Goal: Manage account settings

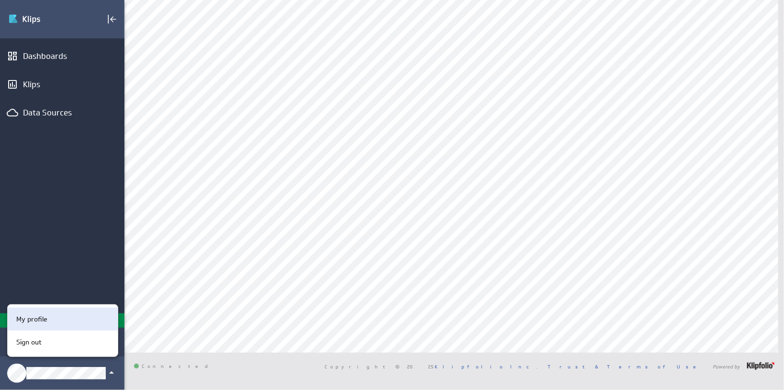
click at [30, 314] on p "My profile" at bounding box center [31, 319] width 31 height 10
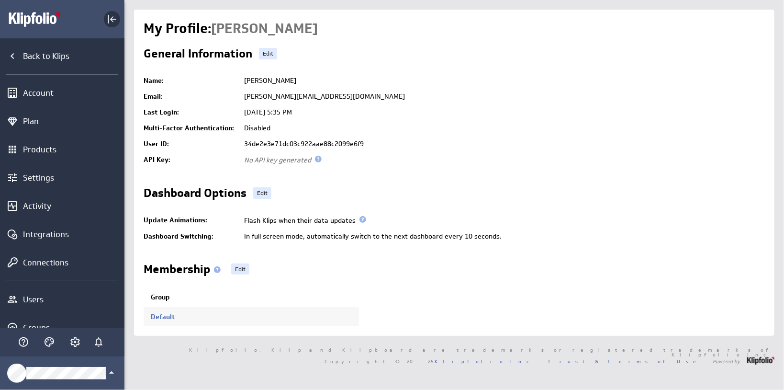
click at [112, 21] on icon "Collapse" at bounding box center [113, 19] width 6 height 6
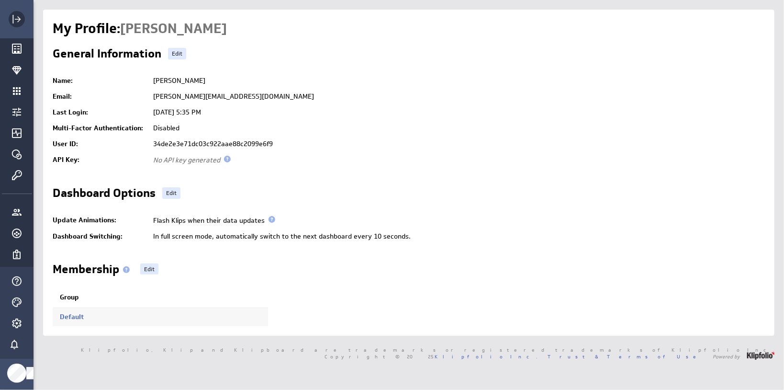
click at [16, 17] on icon "Expand" at bounding box center [16, 18] width 11 height 11
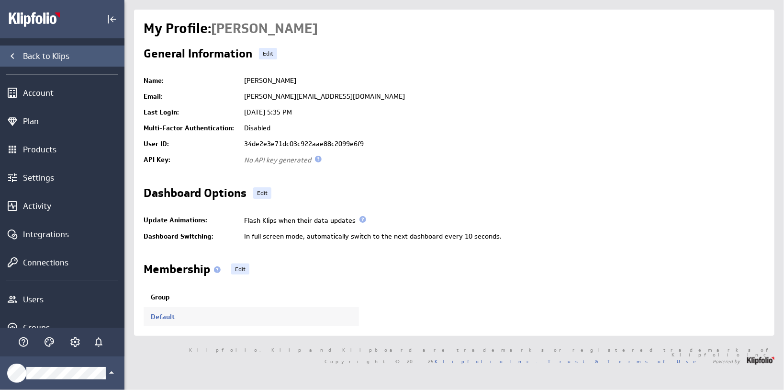
click at [14, 55] on icon "Back to Klips" at bounding box center [12, 55] width 11 height 11
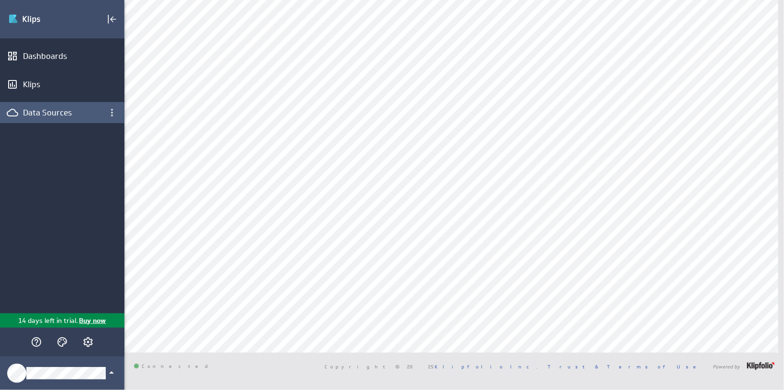
click at [77, 112] on div "Data Sources" at bounding box center [62, 112] width 79 height 11
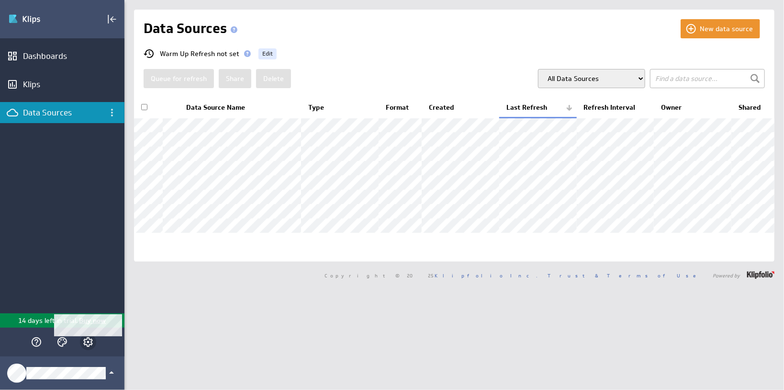
click at [91, 341] on icon "Account and settings" at bounding box center [87, 341] width 11 height 11
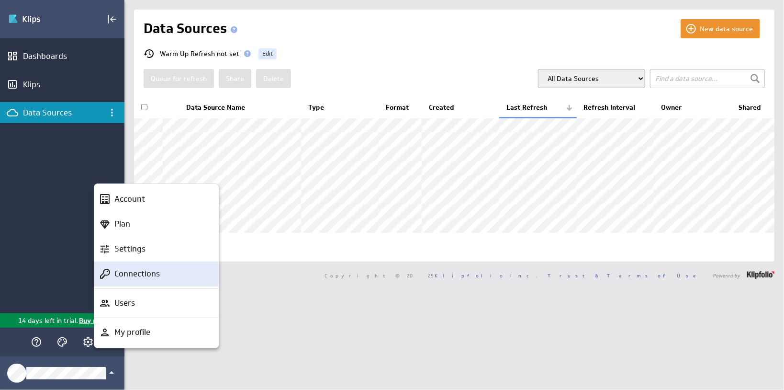
click at [131, 270] on p "Connections" at bounding box center [136, 274] width 45 height 12
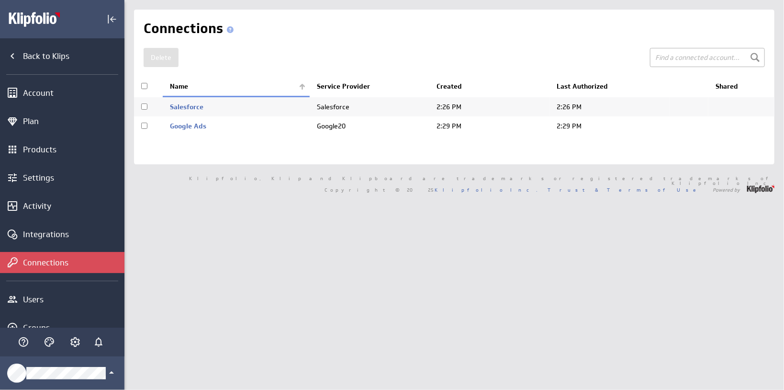
click at [142, 107] on input "checkbox" at bounding box center [144, 106] width 6 height 6
checkbox input "true"
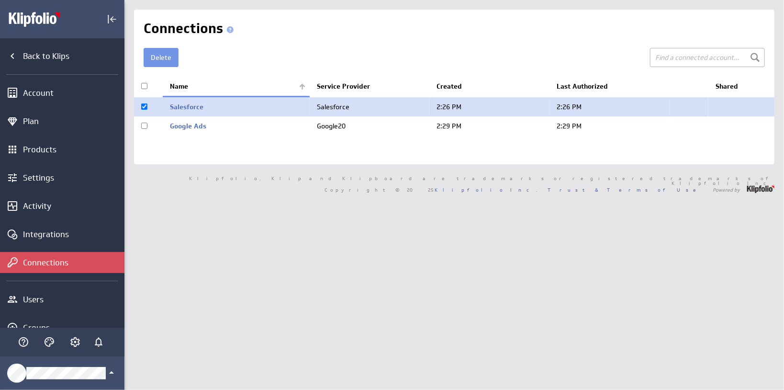
click at [145, 125] on input "checkbox" at bounding box center [144, 126] width 6 height 6
checkbox input "true"
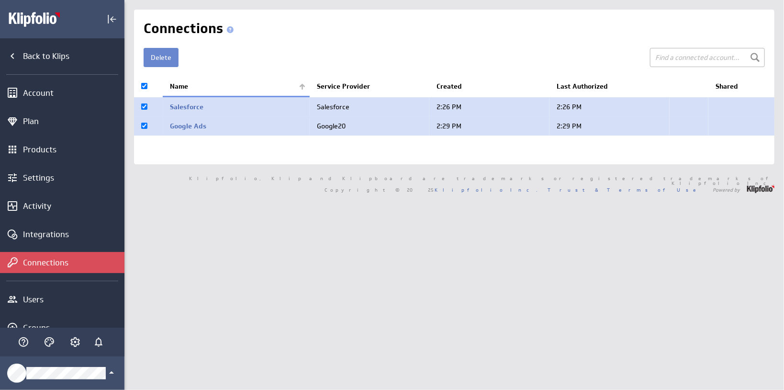
click at [172, 57] on button "Delete" at bounding box center [161, 57] width 35 height 19
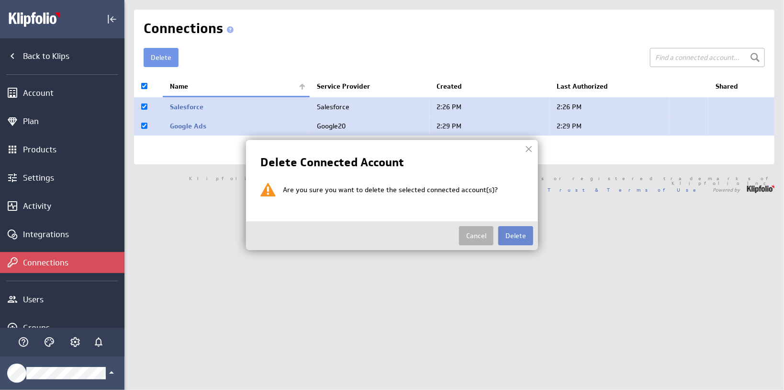
click at [519, 235] on button "Delete" at bounding box center [516, 235] width 35 height 19
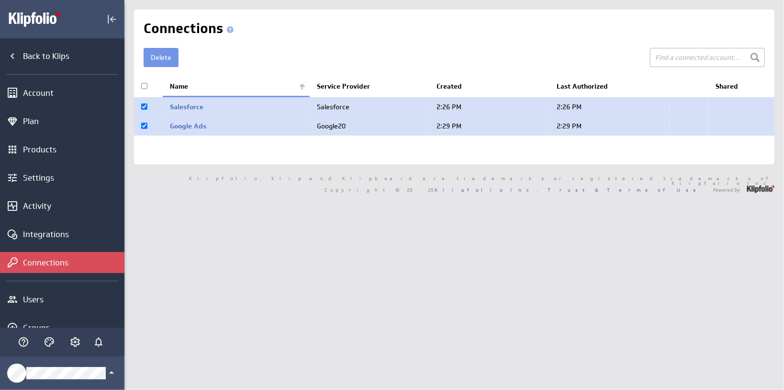
checkbox input "false"
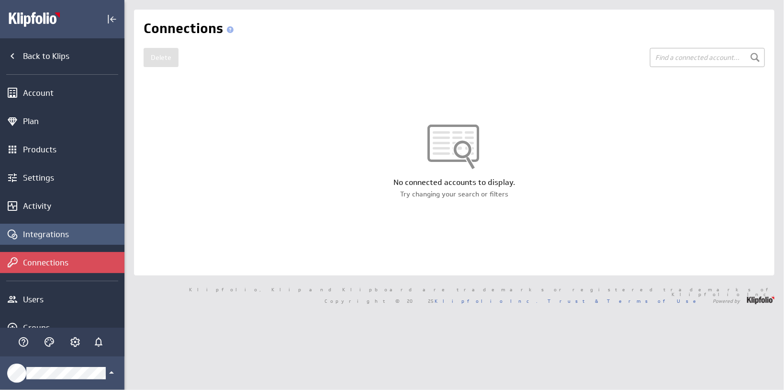
scroll to position [82, 0]
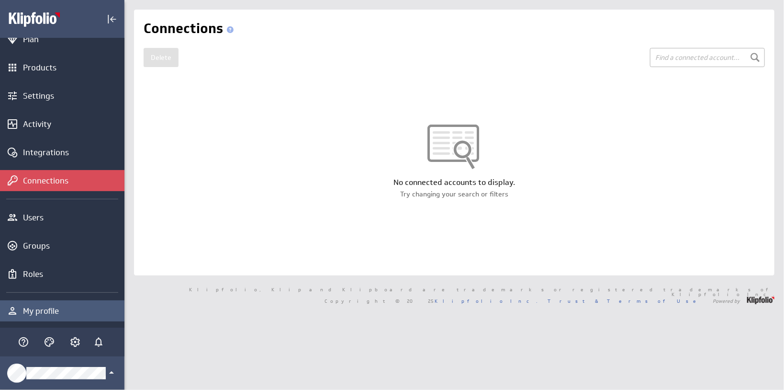
click at [40, 314] on div "My profile" at bounding box center [72, 311] width 99 height 11
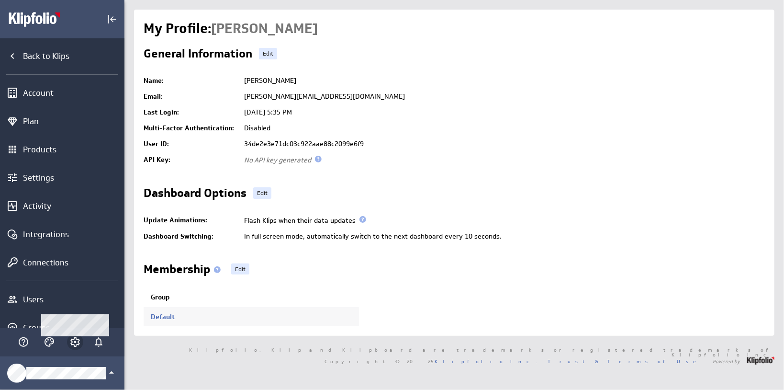
click at [77, 341] on icon "Account and settings" at bounding box center [74, 341] width 11 height 11
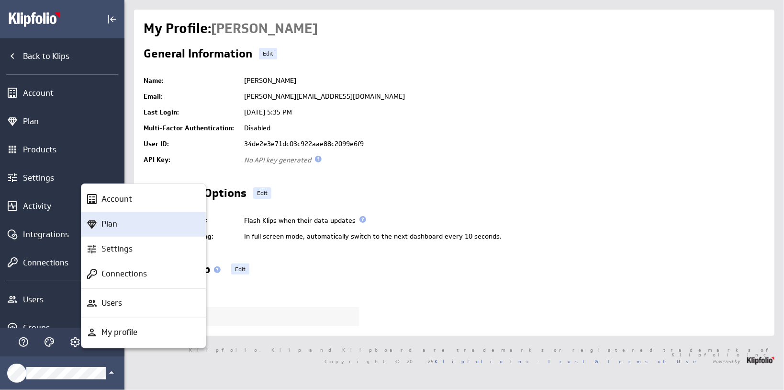
click at [121, 275] on p "Connections" at bounding box center [124, 274] width 45 height 12
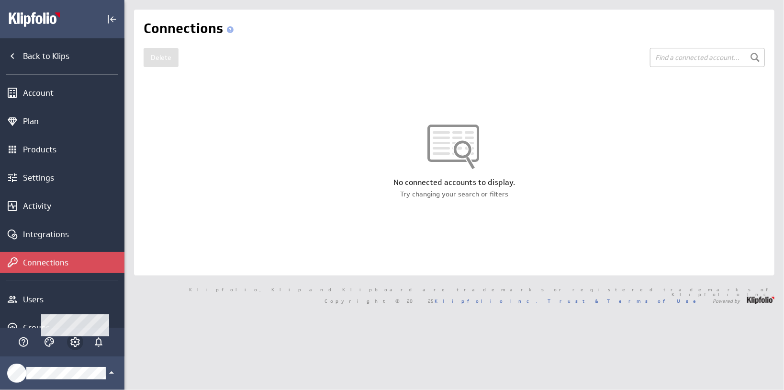
click at [75, 341] on icon "Account and settings" at bounding box center [75, 342] width 2 height 2
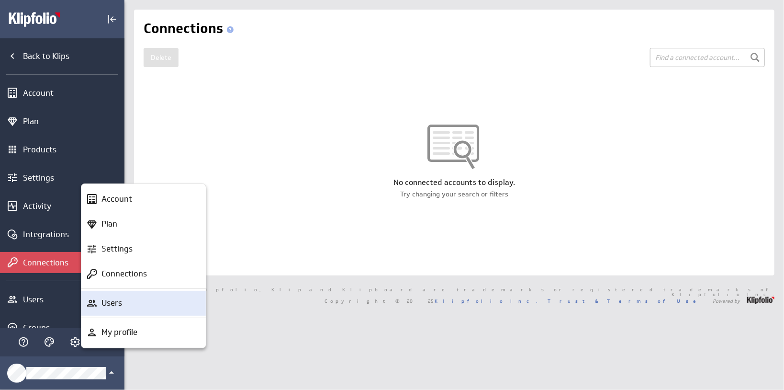
click at [126, 328] on p "My profile" at bounding box center [120, 332] width 36 height 12
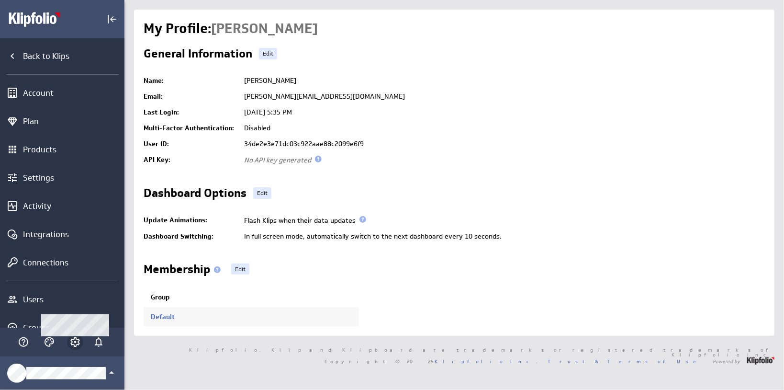
click at [71, 339] on icon "Account and settings" at bounding box center [75, 342] width 10 height 10
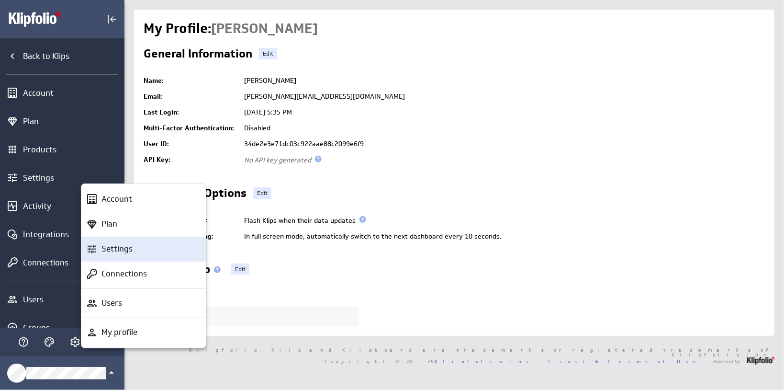
click at [119, 247] on p "Settings" at bounding box center [117, 249] width 31 height 12
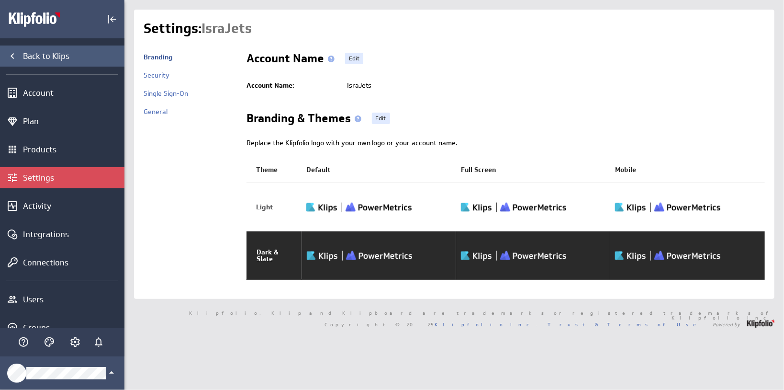
click at [12, 59] on icon "Back to Klips" at bounding box center [12, 55] width 11 height 11
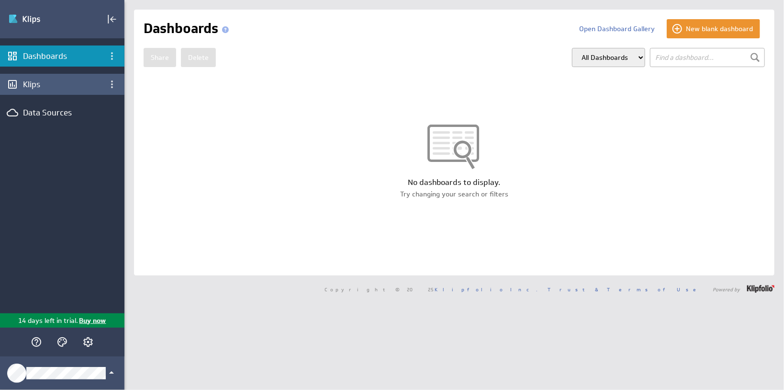
click at [45, 91] on div "Klips" at bounding box center [62, 84] width 125 height 21
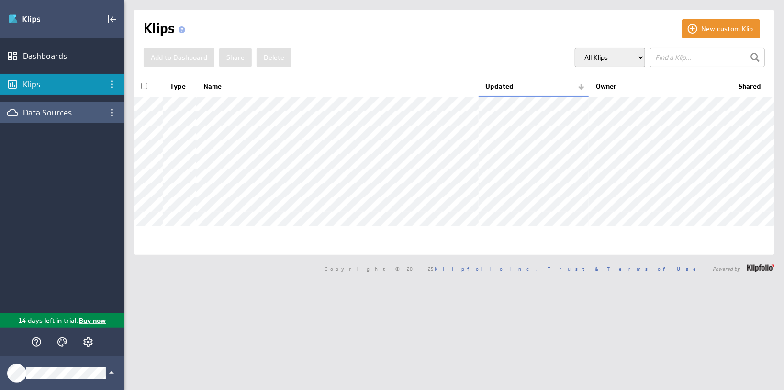
click at [42, 111] on div "Data Sources" at bounding box center [62, 112] width 79 height 11
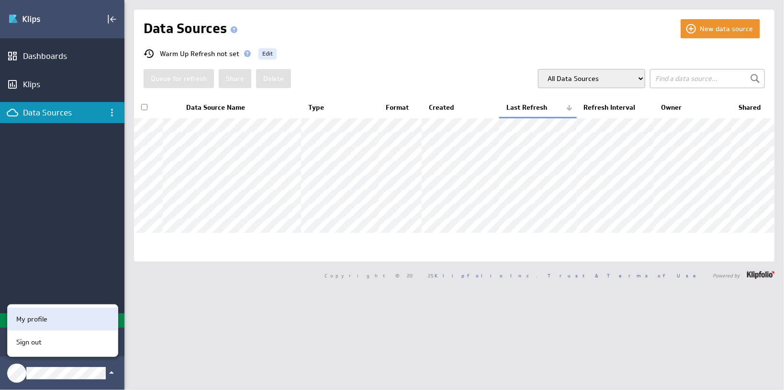
click at [29, 318] on p "My profile" at bounding box center [31, 319] width 31 height 10
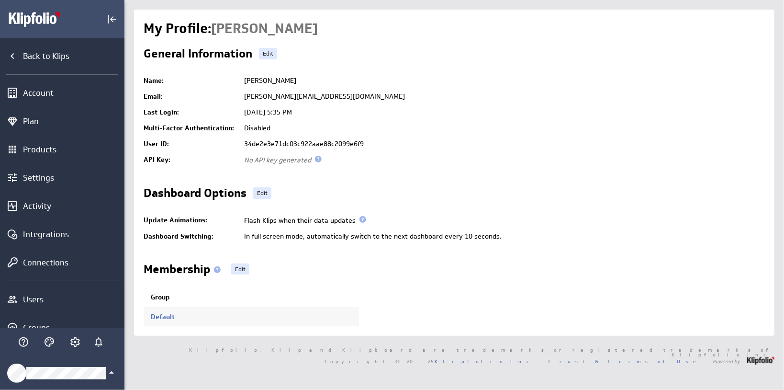
click at [107, 373] on icon "Klipfolio Account" at bounding box center [111, 372] width 11 height 11
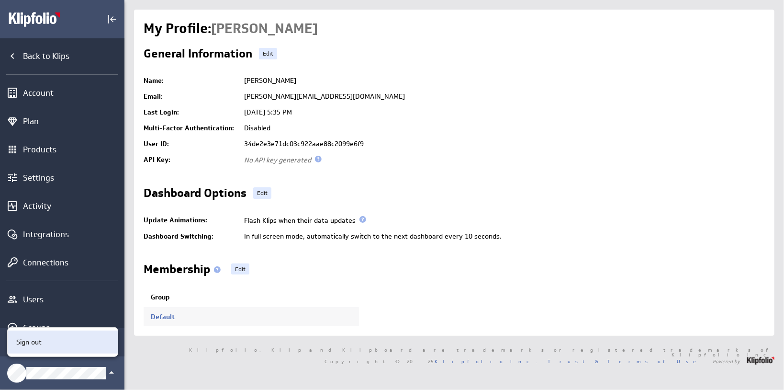
click at [24, 343] on p "Sign out" at bounding box center [28, 342] width 25 height 10
